Goal: Information Seeking & Learning: Check status

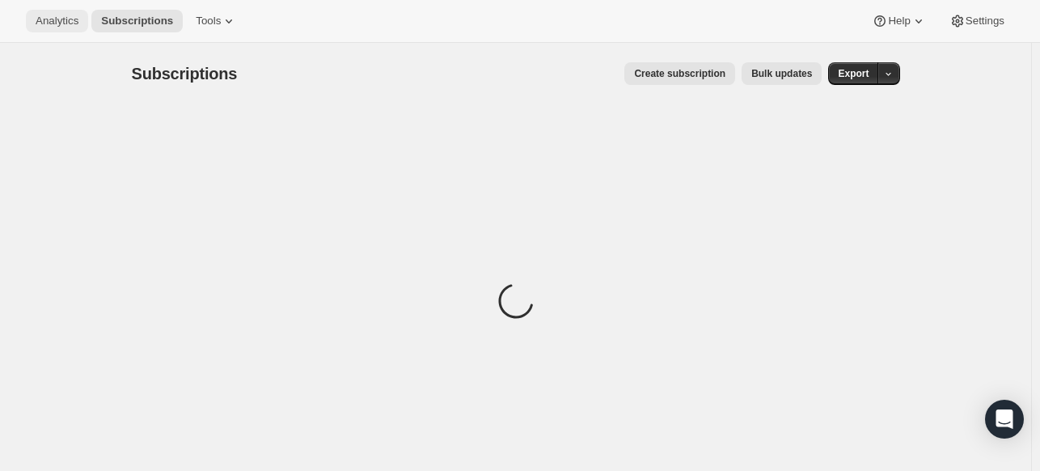
click at [73, 22] on span "Analytics" at bounding box center [57, 21] width 43 height 13
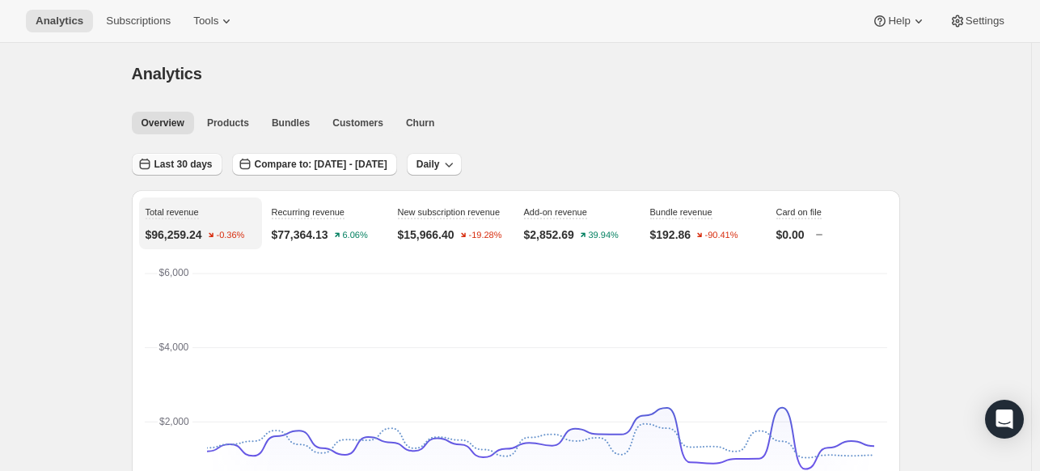
click at [211, 167] on span "Last 30 days" at bounding box center [184, 164] width 58 height 13
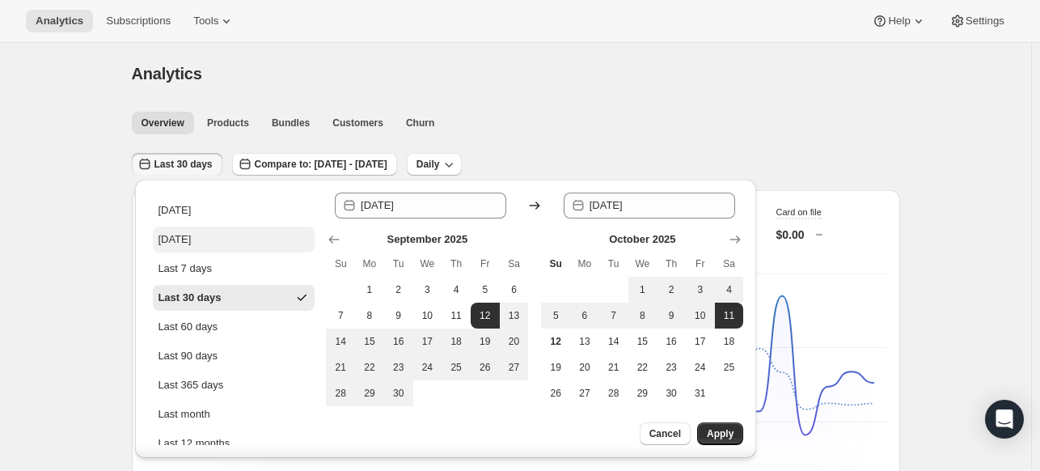
click at [184, 239] on div "[DATE]" at bounding box center [174, 239] width 33 height 16
type input "[DATE]"
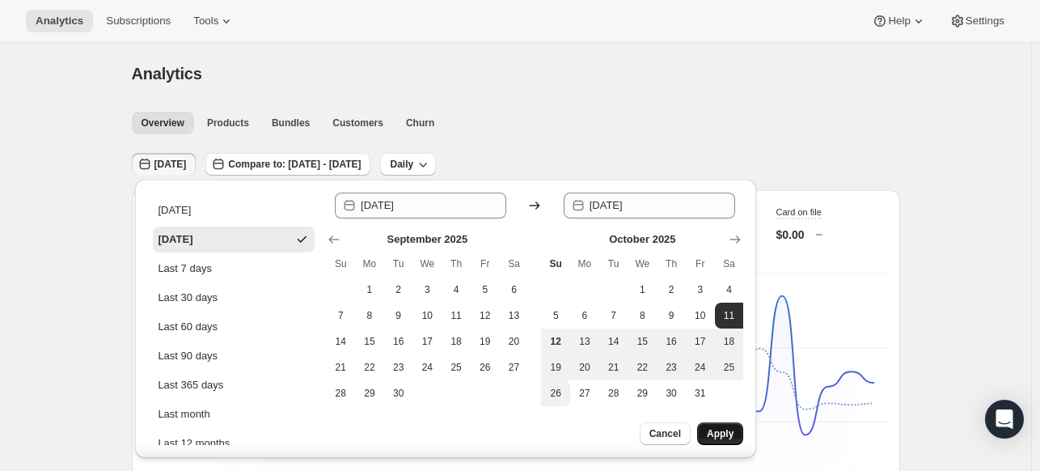
click at [709, 430] on span "Apply" at bounding box center [720, 433] width 27 height 13
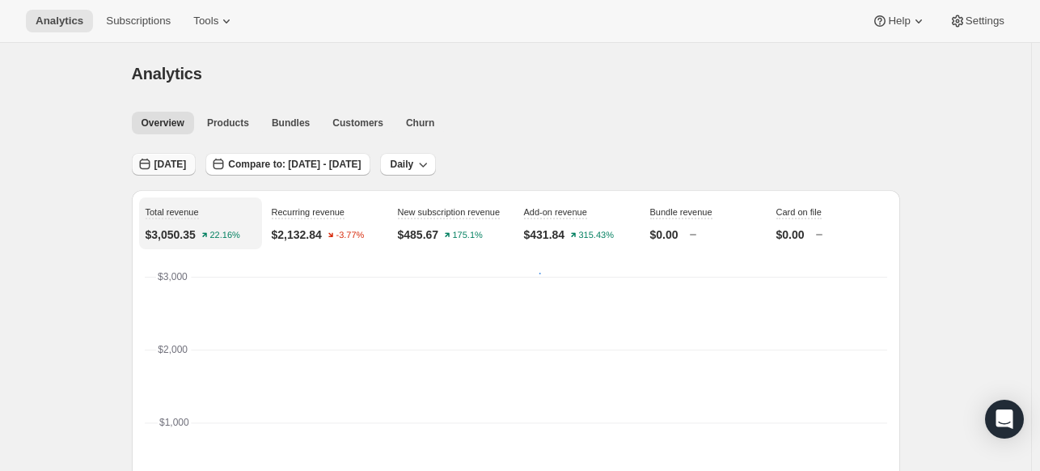
click at [197, 166] on button "[DATE]" at bounding box center [164, 164] width 65 height 23
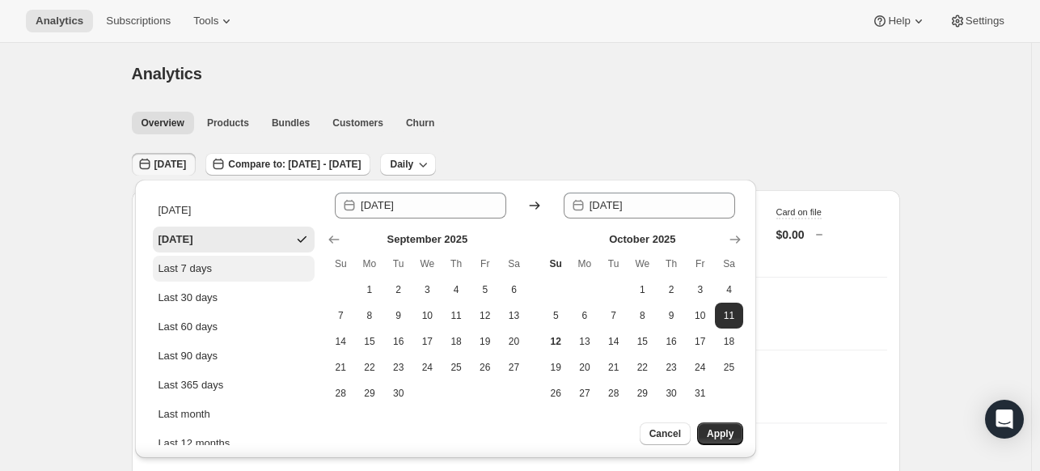
click at [205, 265] on div "Last 7 days" at bounding box center [185, 268] width 54 height 16
type input "[DATE]"
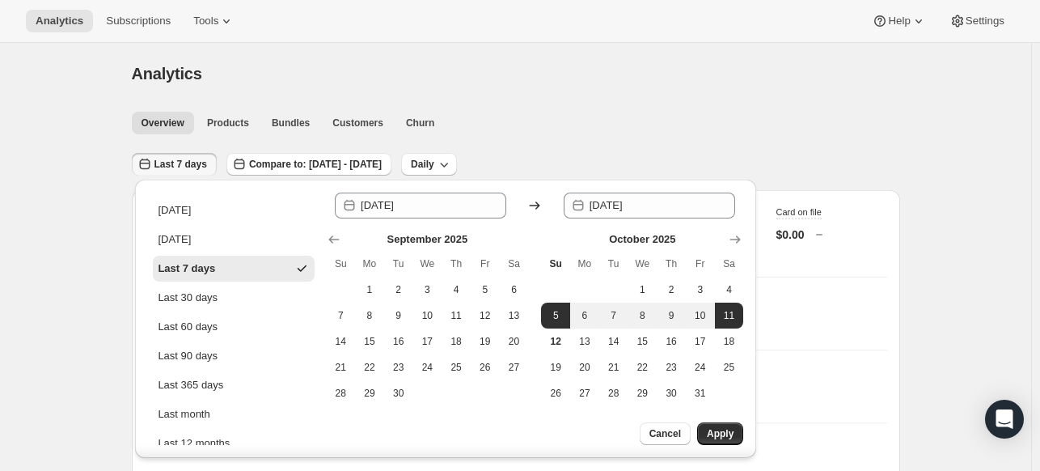
click at [725, 419] on div "Since [DATE] Until 2025-10-[DATE] Mo Tu We Th Fr Sa 1 2 3 4 5 6 7 8 9 10 11 12 …" at bounding box center [534, 319] width 417 height 252
click at [722, 423] on button "Apply" at bounding box center [720, 433] width 46 height 23
